Goal: Obtain resource: Obtain resource

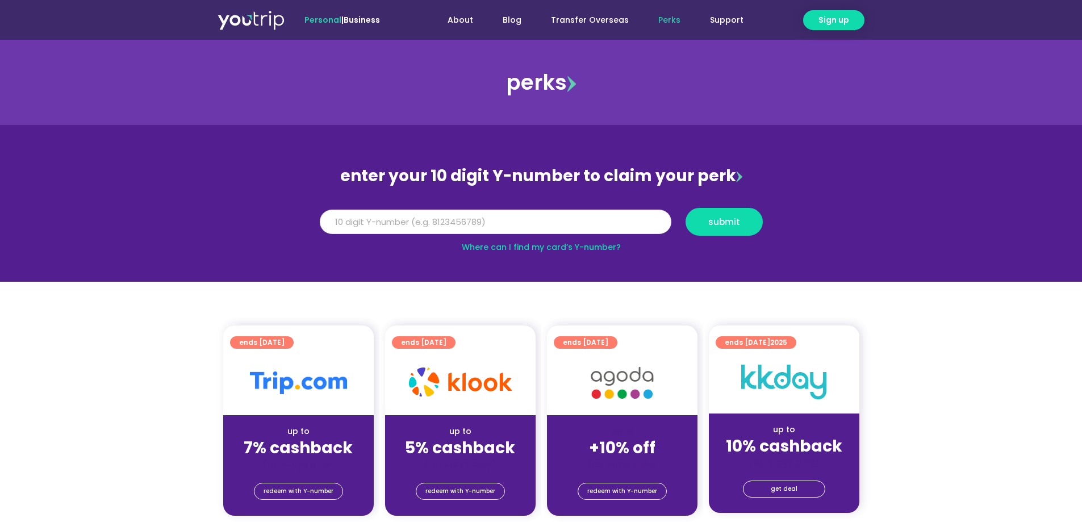
click at [416, 220] on input "Y Number" at bounding box center [495, 222] width 351 height 25
type input "8196700714"
click at [706, 227] on button "submit" at bounding box center [723, 222] width 77 height 28
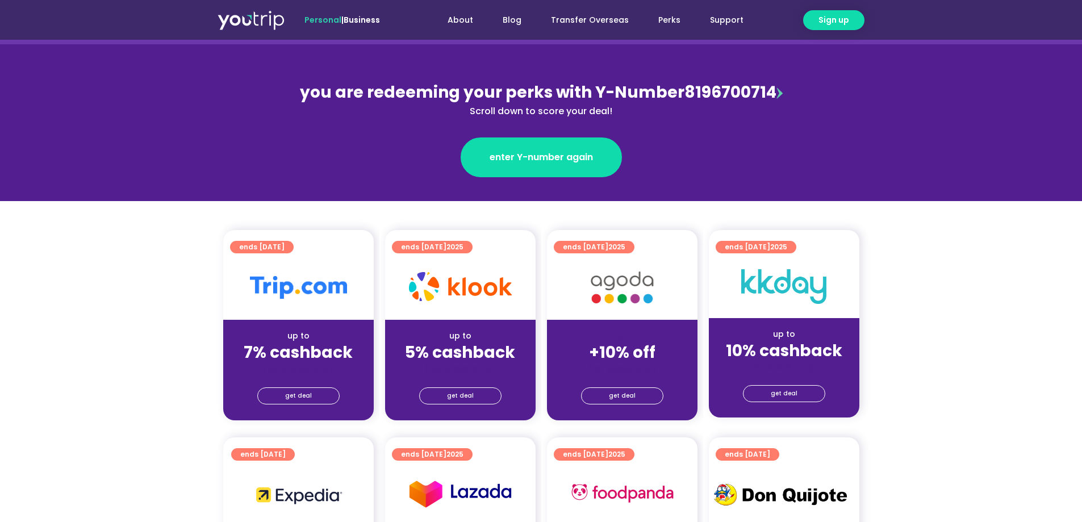
scroll to position [170, 0]
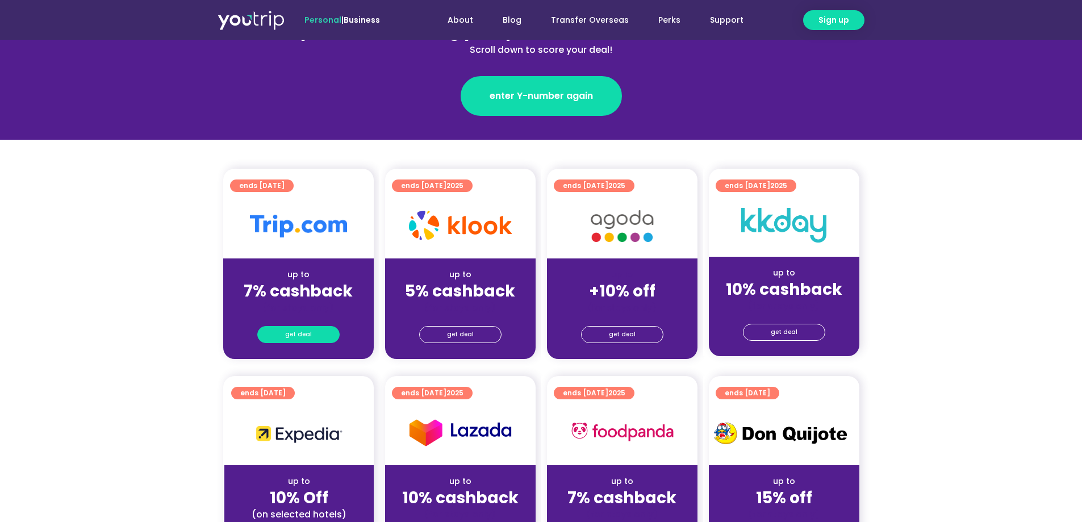
click at [323, 329] on link "get deal" at bounding box center [298, 334] width 82 height 17
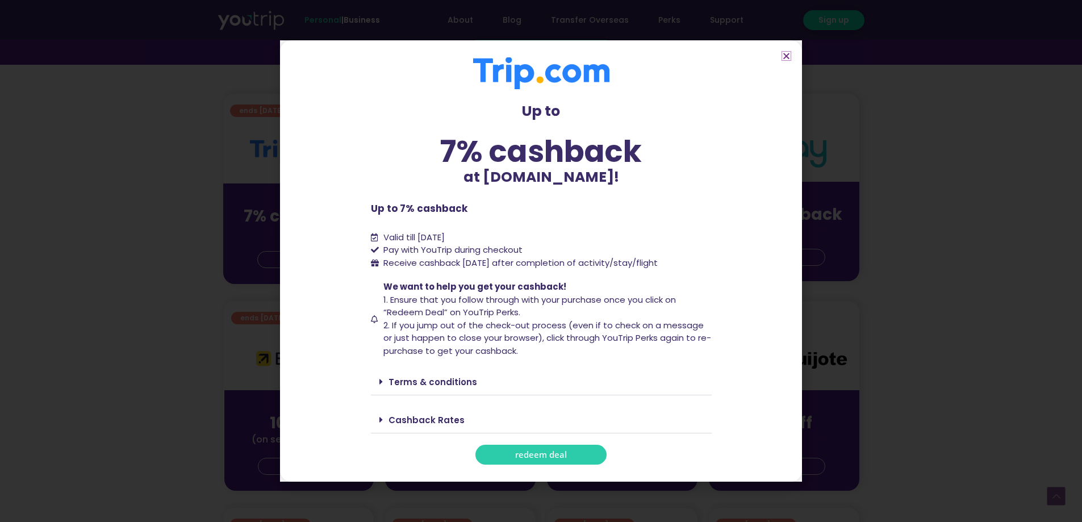
scroll to position [397, 0]
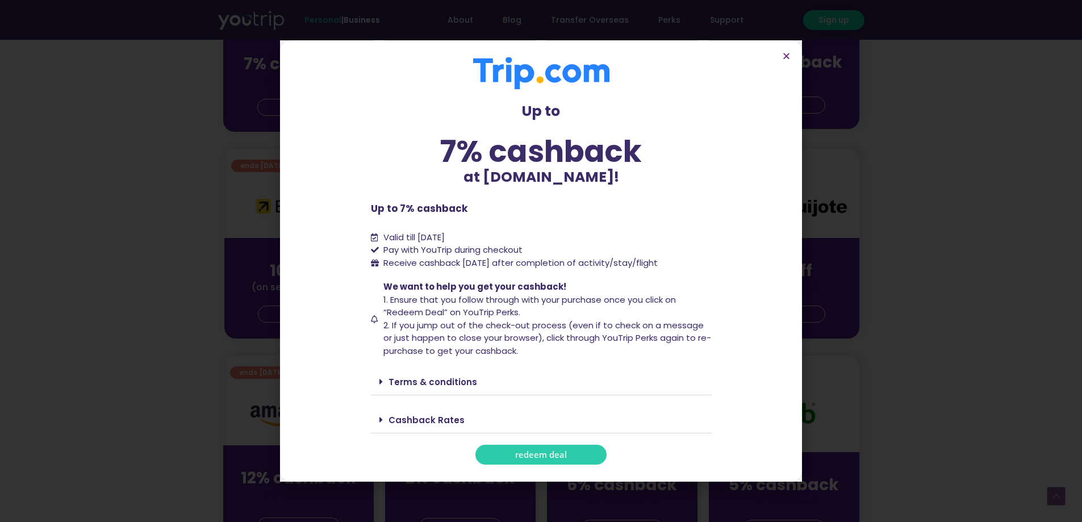
click at [407, 407] on div "Cashback Rates" at bounding box center [541, 420] width 341 height 27
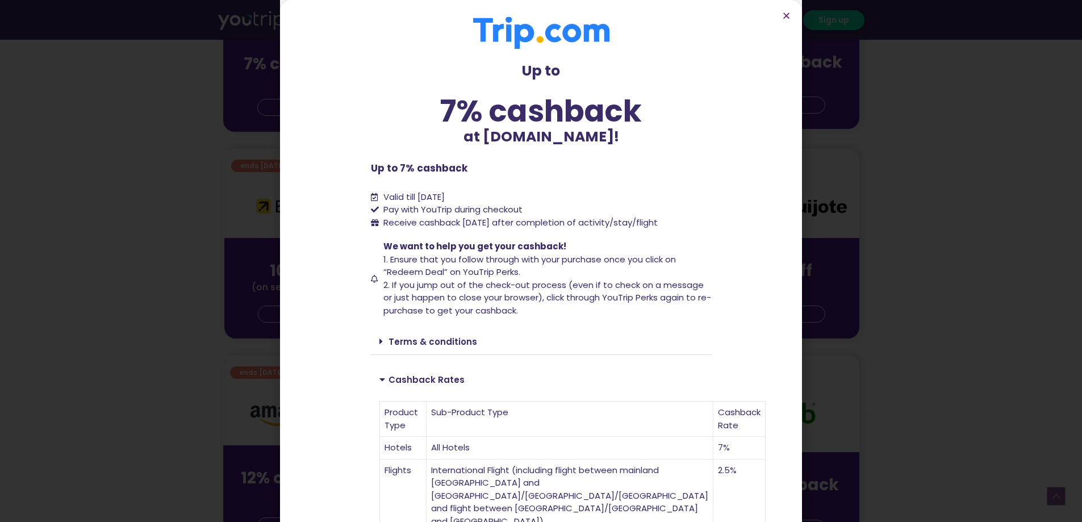
scroll to position [294, 0]
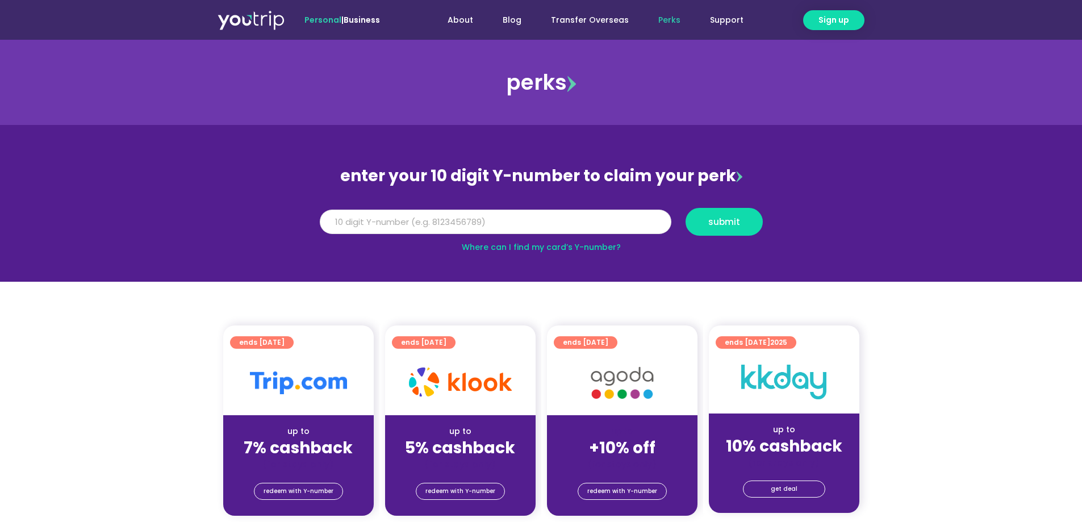
click at [399, 226] on input "Y Number" at bounding box center [495, 222] width 351 height 25
type input "8196700714"
click at [738, 225] on span "submit" at bounding box center [724, 221] width 32 height 9
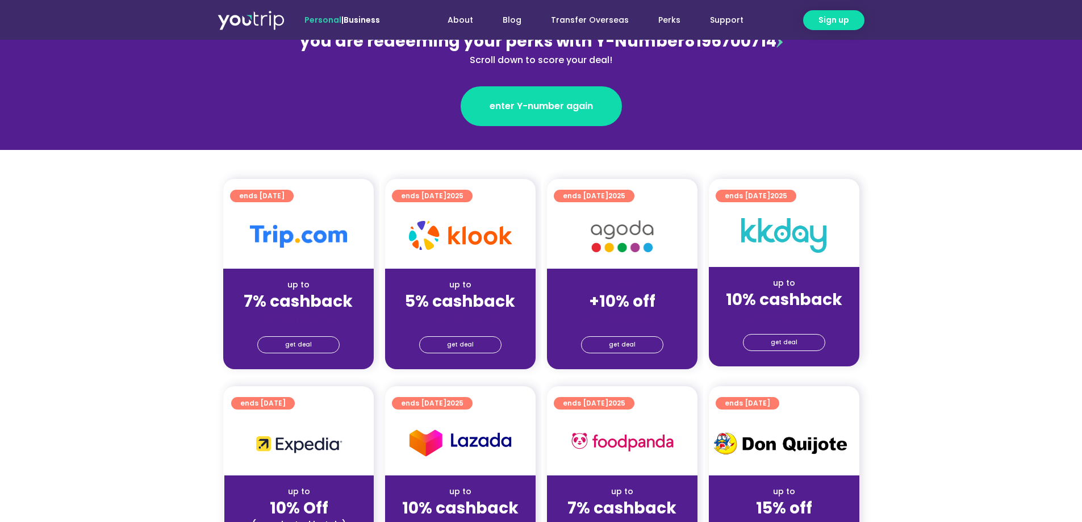
scroll to position [170, 0]
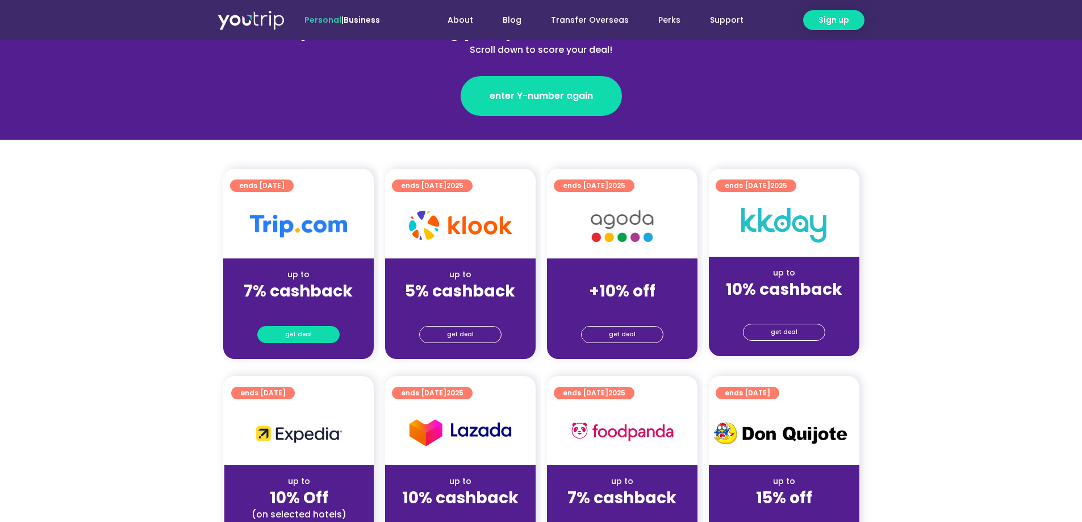
click at [313, 337] on link "get deal" at bounding box center [298, 334] width 82 height 17
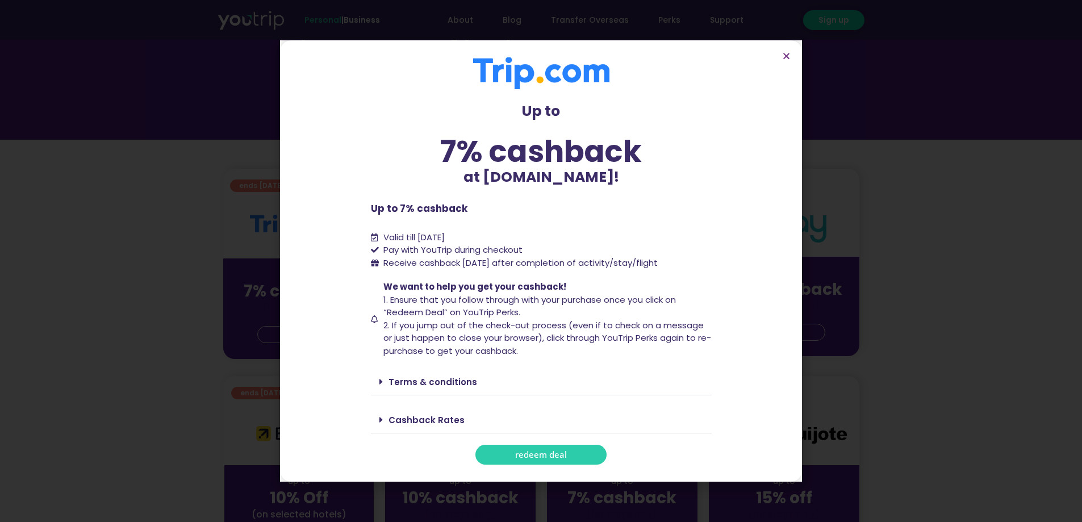
click at [530, 450] on span "redeem deal" at bounding box center [541, 454] width 52 height 9
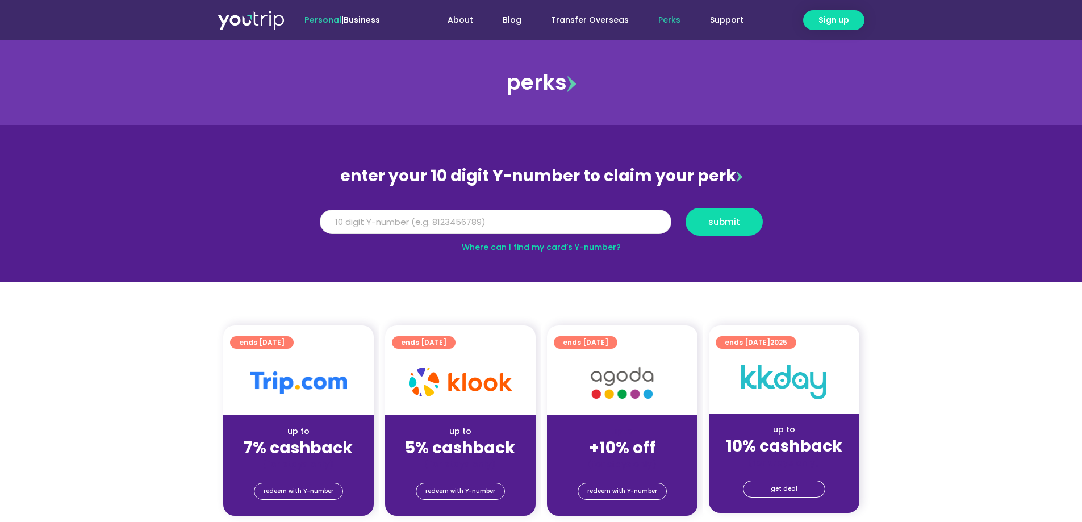
click at [444, 213] on input "Y Number" at bounding box center [495, 222] width 351 height 25
type input "8196700714"
click at [735, 226] on span "submit" at bounding box center [724, 221] width 32 height 9
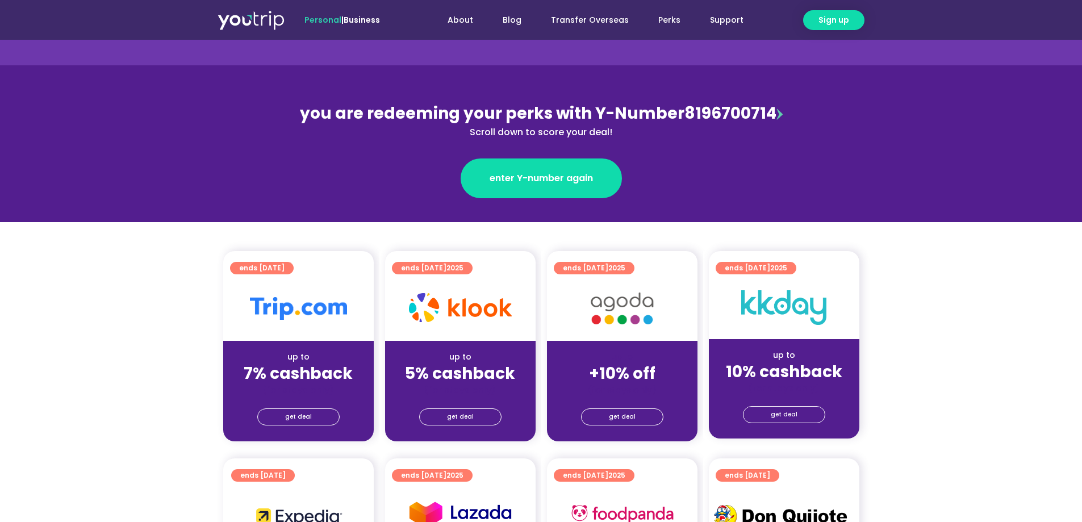
scroll to position [114, 0]
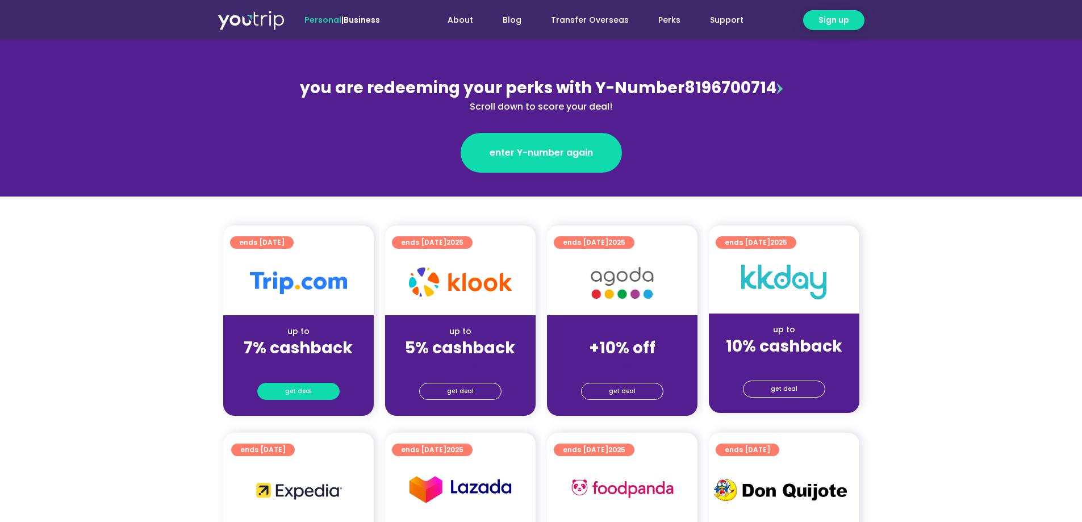
click at [312, 387] on link "get deal" at bounding box center [298, 391] width 82 height 17
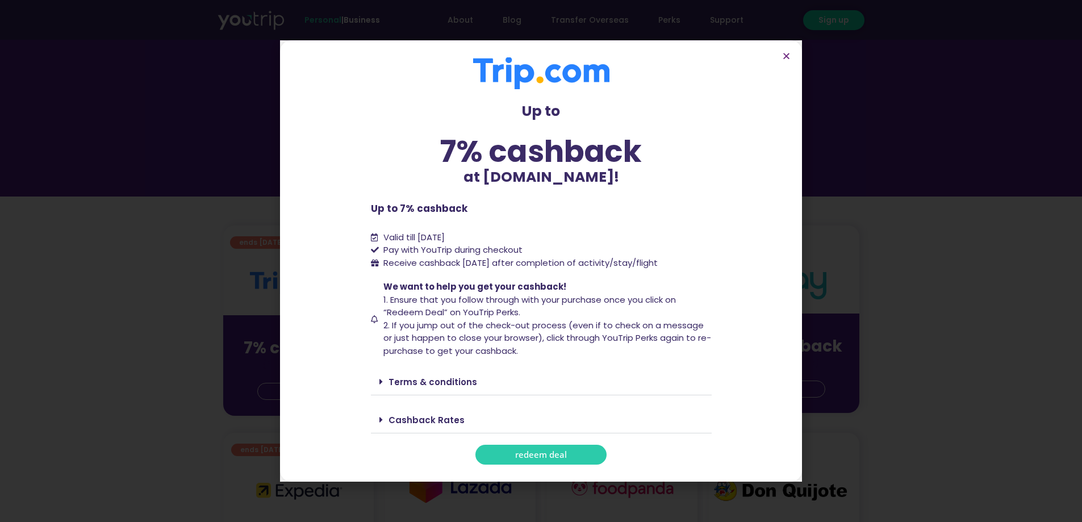
click at [513, 454] on link "redeem deal" at bounding box center [540, 455] width 131 height 20
